Goal: Transaction & Acquisition: Purchase product/service

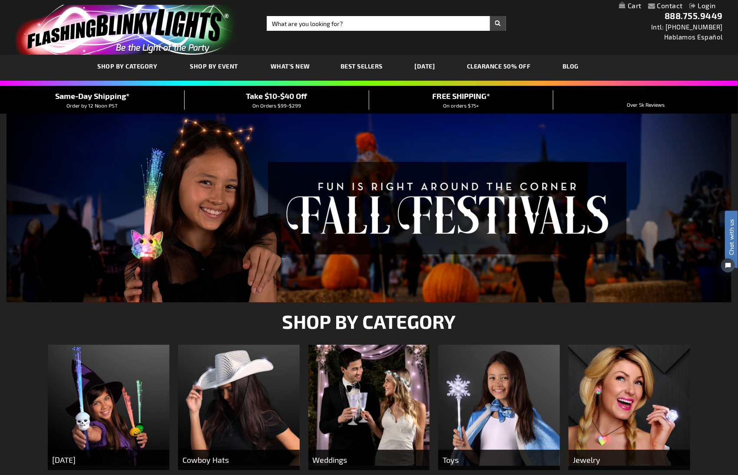
click at [703, 8] on link "Login" at bounding box center [702, 5] width 26 height 8
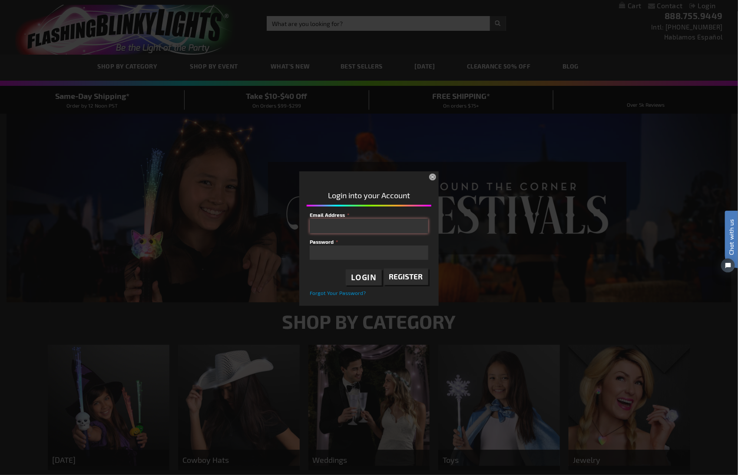
click at [362, 222] on input "Email Address" at bounding box center [369, 226] width 118 height 15
type input "[EMAIL_ADDRESS][DOMAIN_NAME]"
click at [366, 282] on span "Login" at bounding box center [364, 278] width 26 height 10
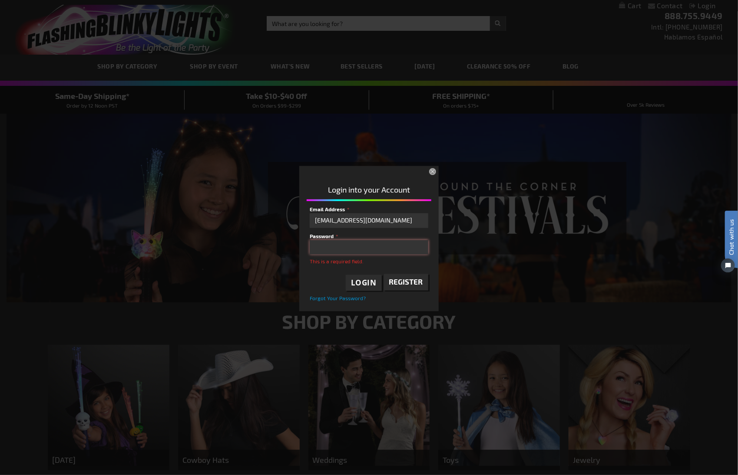
scroll to position [7, 0]
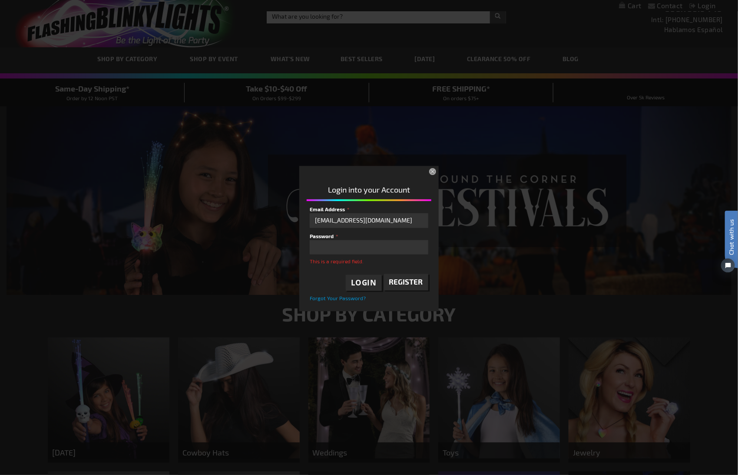
click at [493, 261] on div "Please complete your information below to login. Please complete your informati…" at bounding box center [368, 238] width 731 height 148
click at [434, 174] on button "×" at bounding box center [433, 172] width 19 height 19
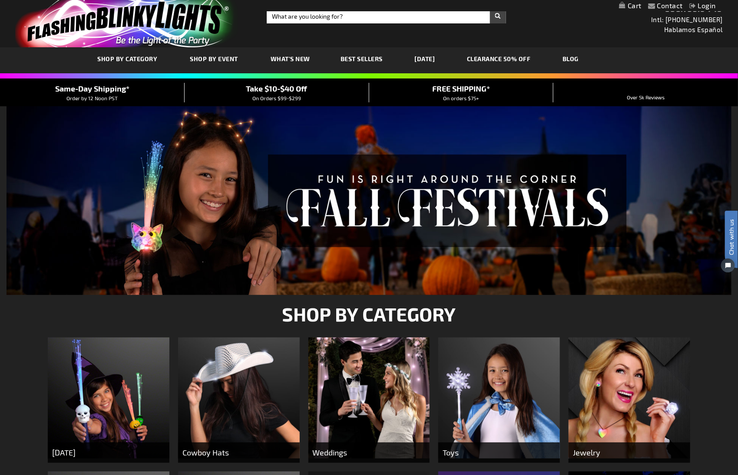
click at [515, 61] on link "CLEARANCE 50% OFF" at bounding box center [498, 58] width 77 height 29
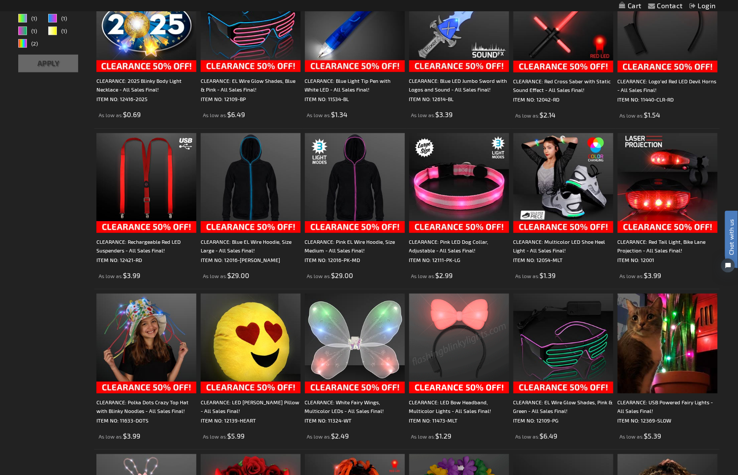
scroll to position [218, 0]
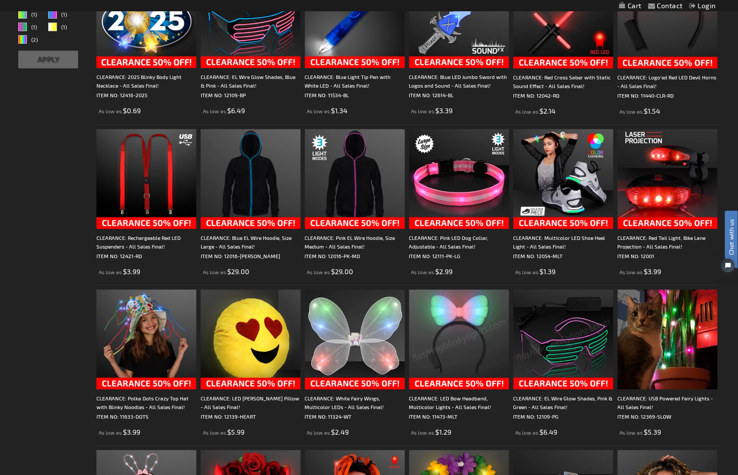
click at [579, 352] on img at bounding box center [563, 340] width 100 height 100
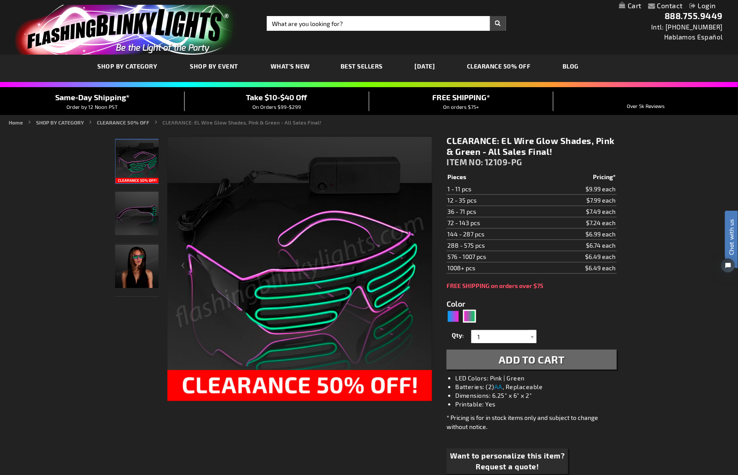
click at [128, 269] on img "Female wearing EL Wire Pink & Green Party Glasses" at bounding box center [136, 266] width 43 height 43
